Goal: Find specific page/section

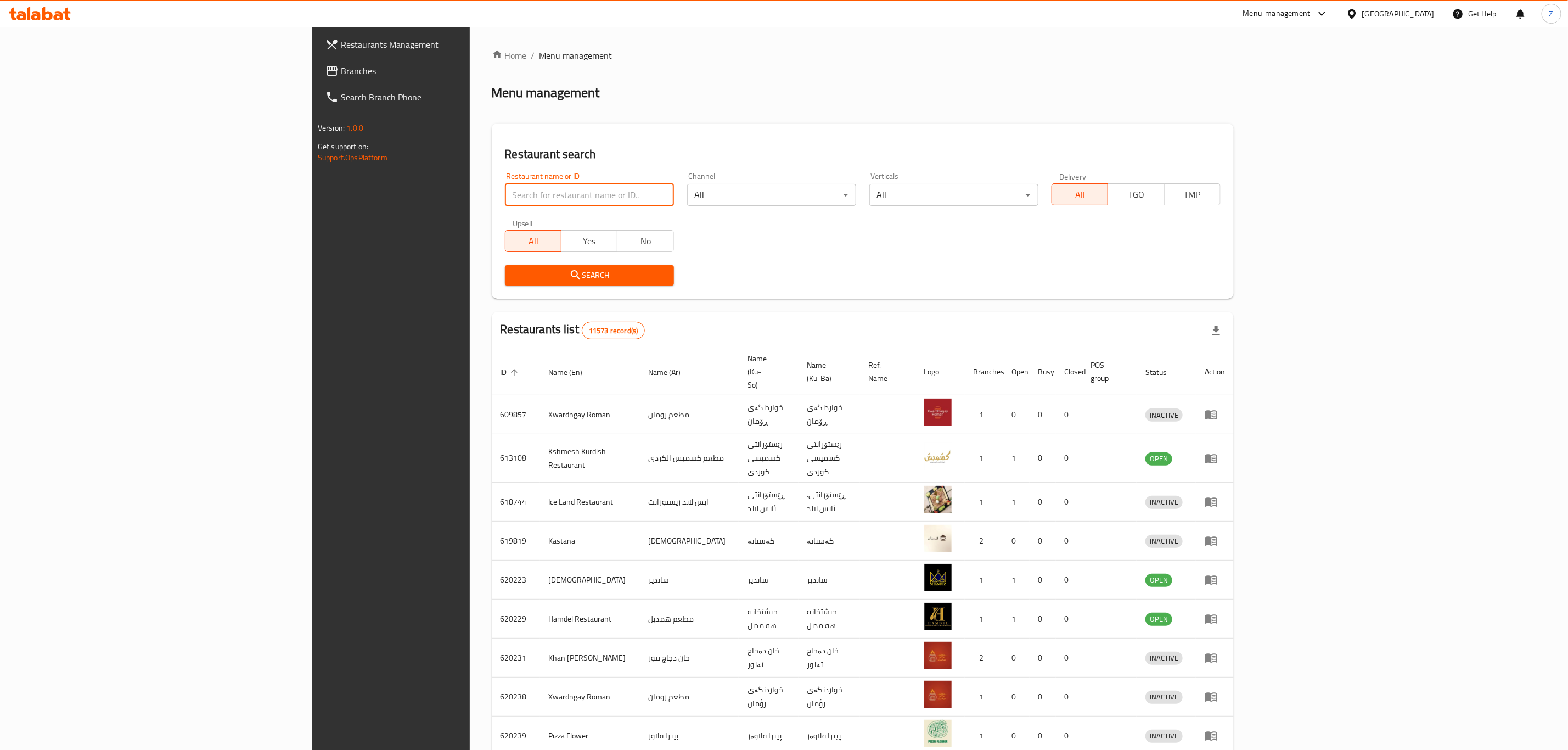
click at [505, 195] on input "search" at bounding box center [590, 194] width 169 height 22
paste input "705806"
type input "705806"
click button "Search" at bounding box center [590, 275] width 169 height 20
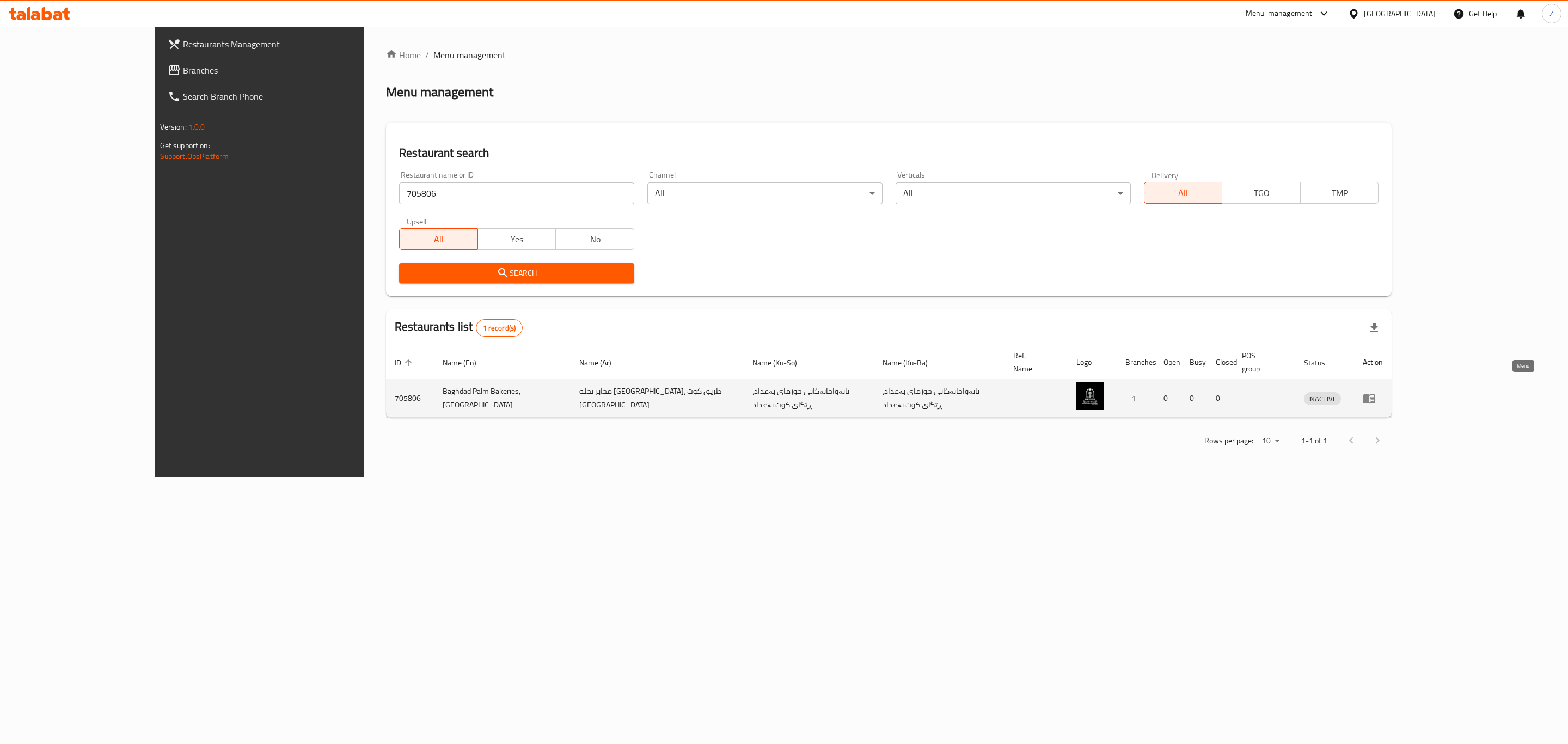
click at [1376, 391] on icon "enhanced table" at bounding box center [1370, 398] width 13 height 13
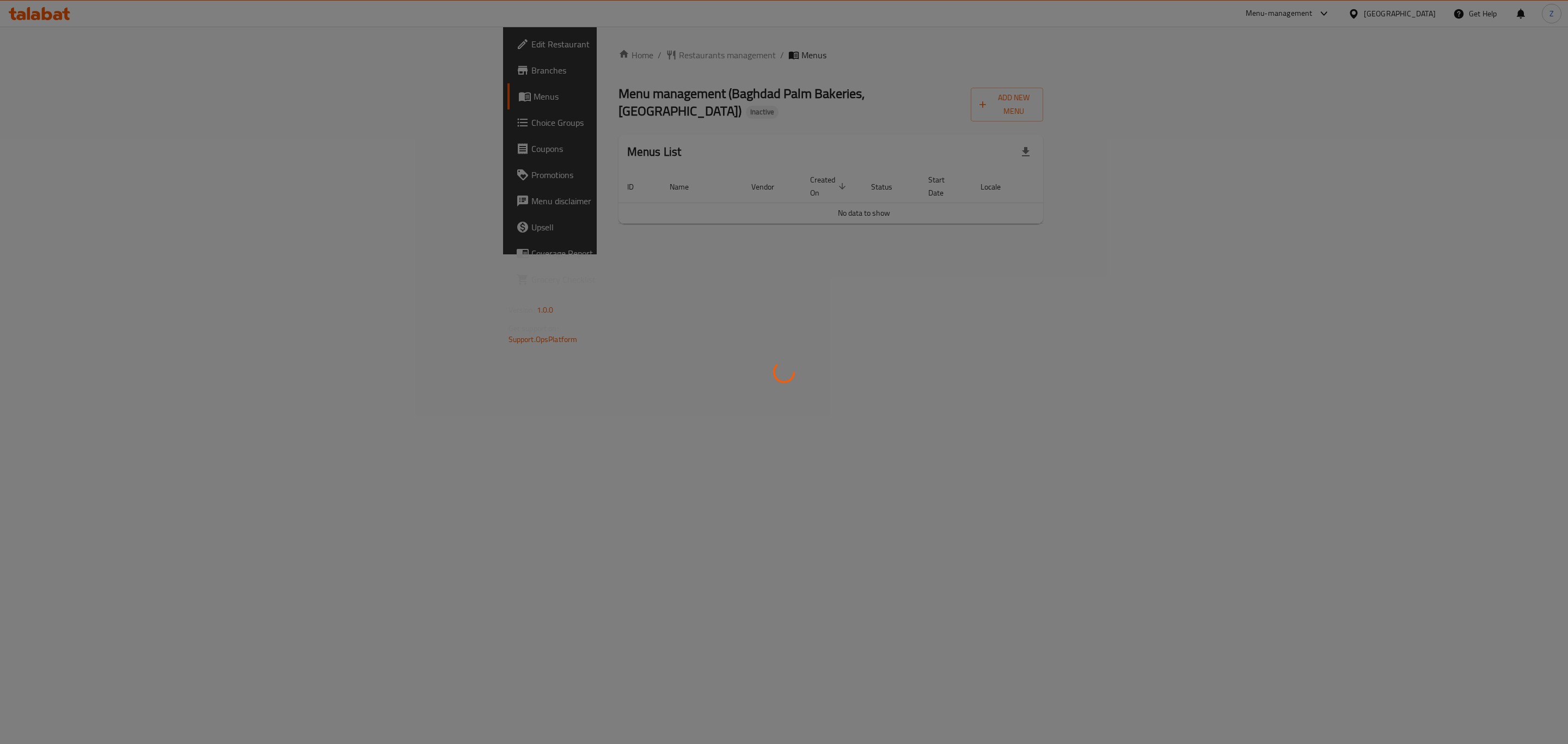
click at [480, 323] on div at bounding box center [784, 372] width 1568 height 744
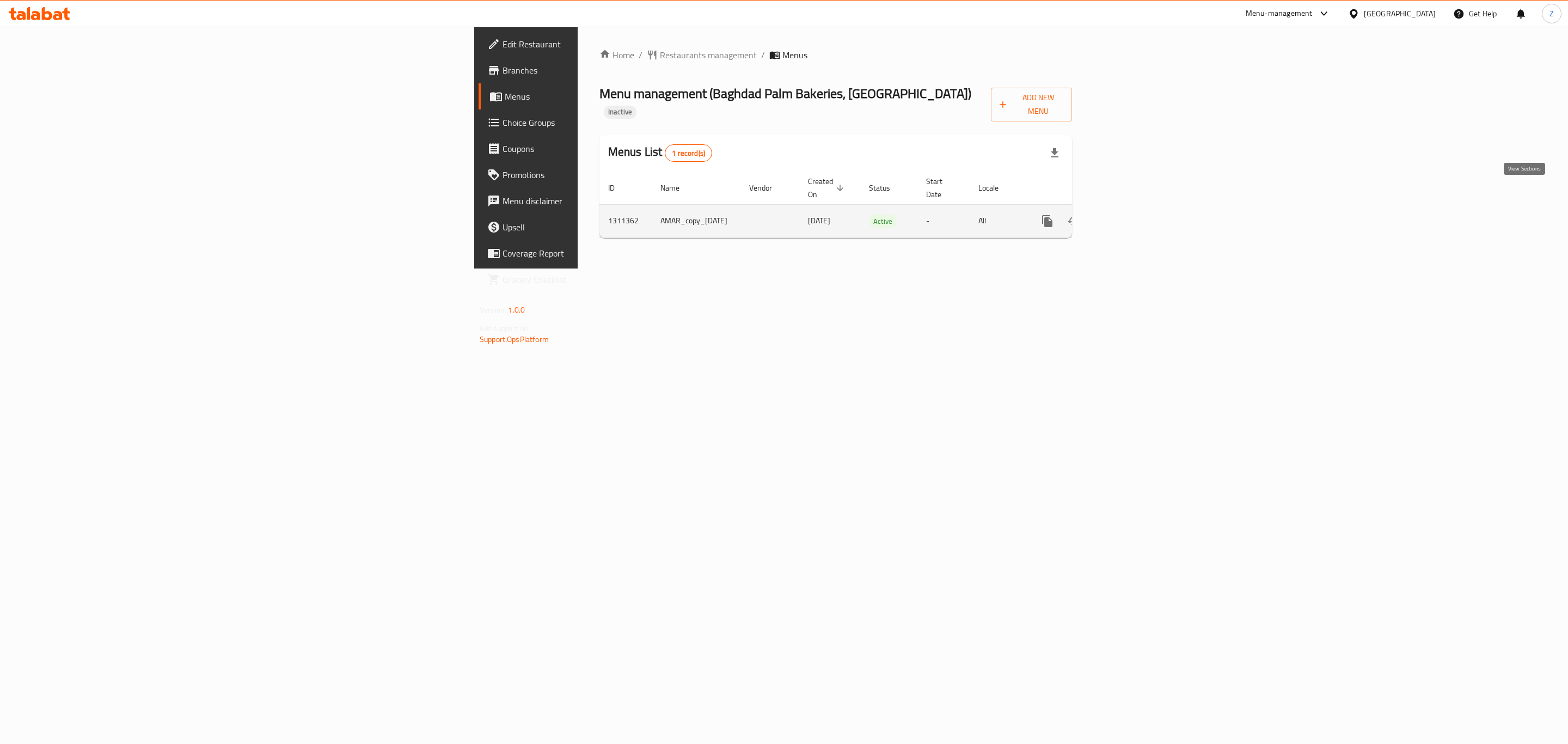
click at [1139, 208] on link "enhanced table" at bounding box center [1126, 221] width 26 height 26
